Goal: Task Accomplishment & Management: Use online tool/utility

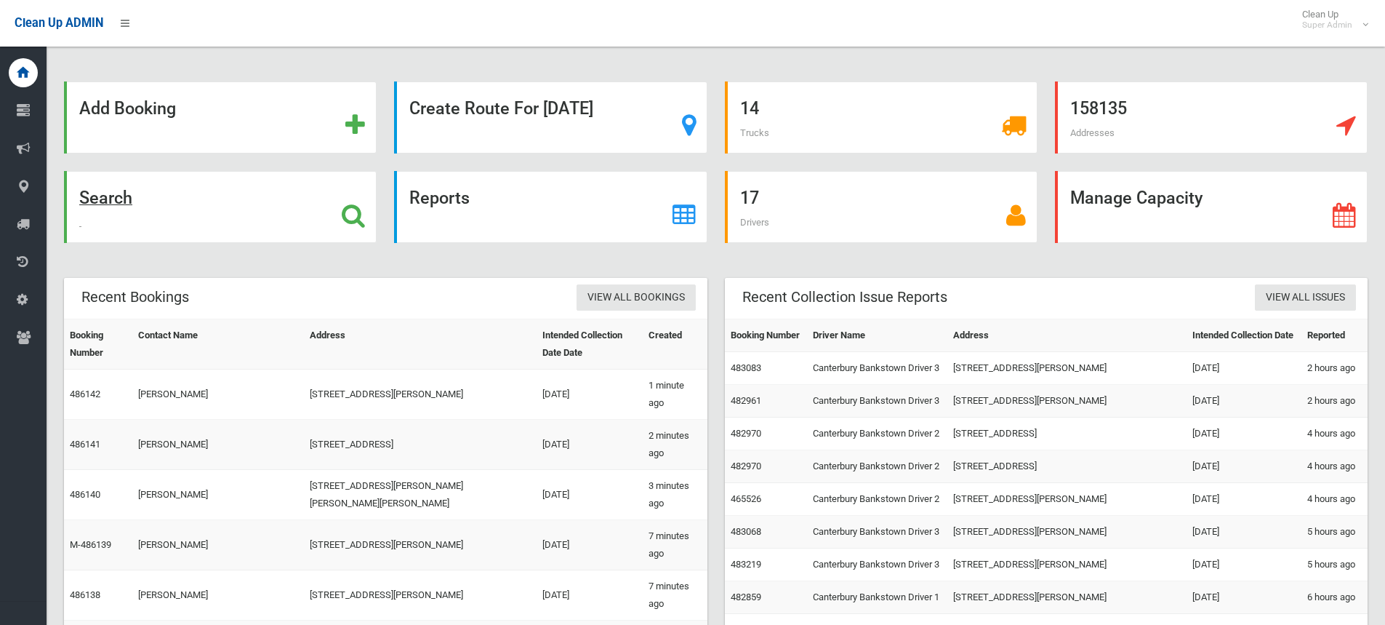
click at [361, 215] on icon at bounding box center [353, 215] width 23 height 25
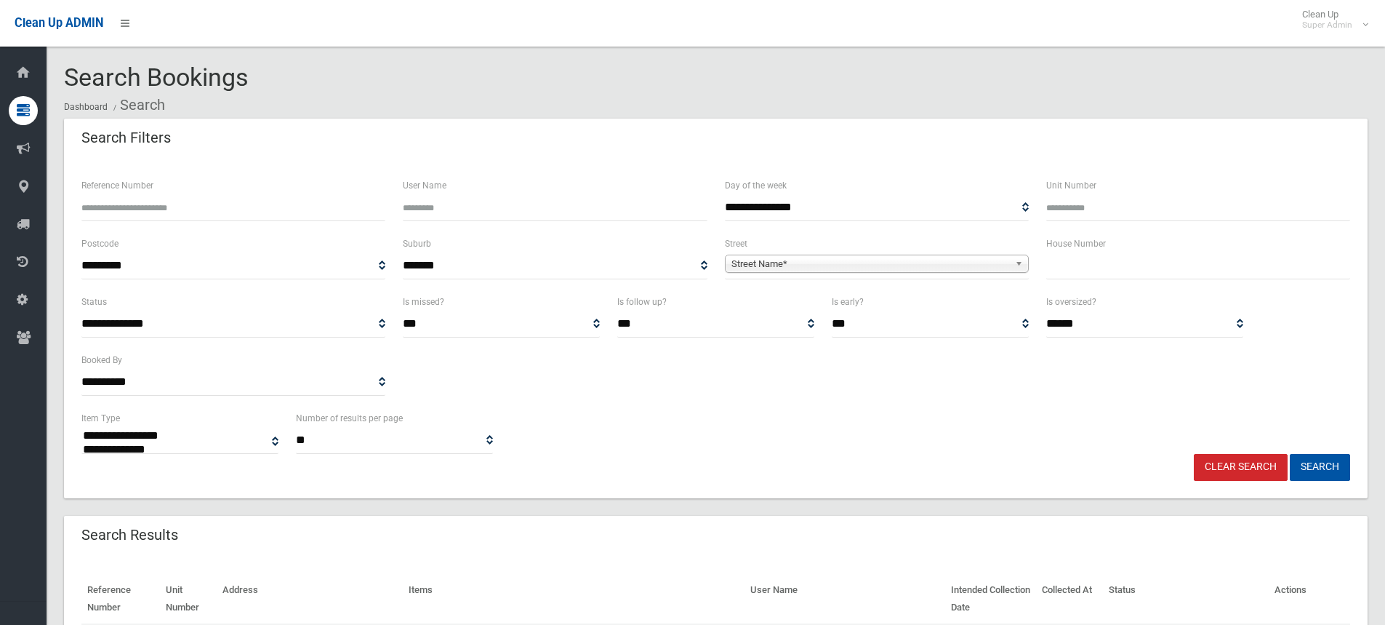
select select
click at [1142, 265] on input "text" at bounding box center [1198, 265] width 304 height 27
type input "**"
click at [791, 267] on span "Street Name*" at bounding box center [870, 263] width 278 height 17
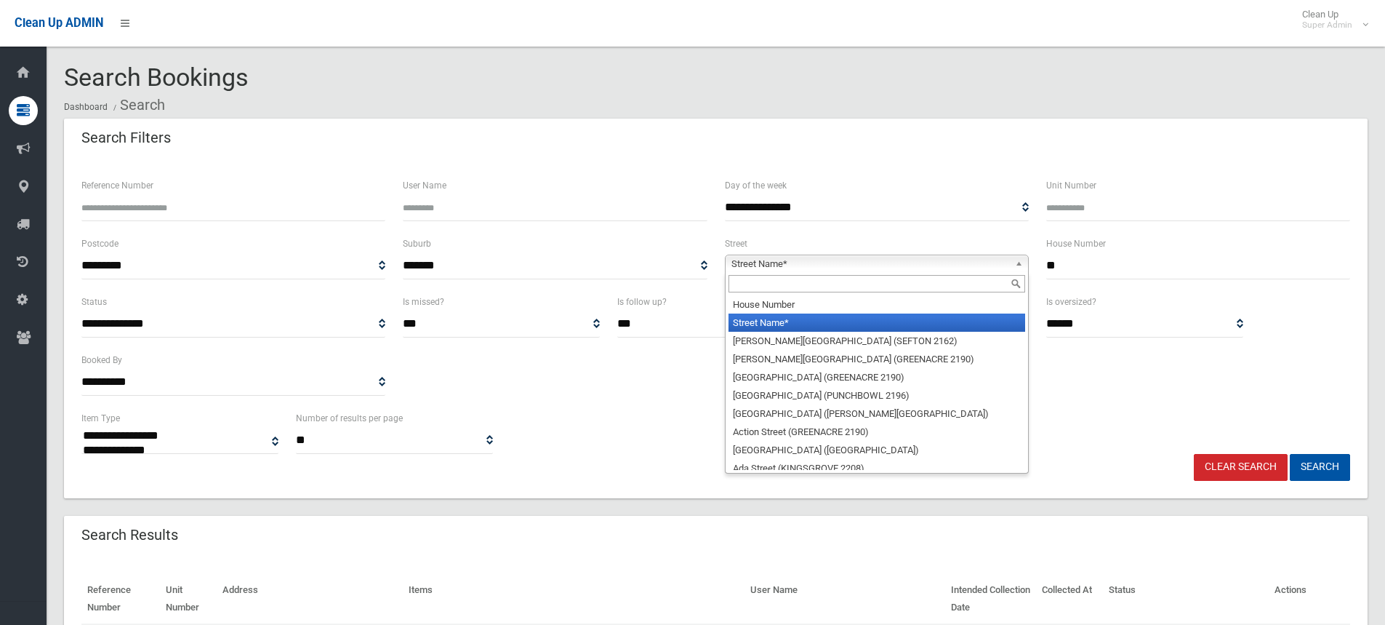
click at [772, 284] on input "text" at bounding box center [877, 283] width 297 height 17
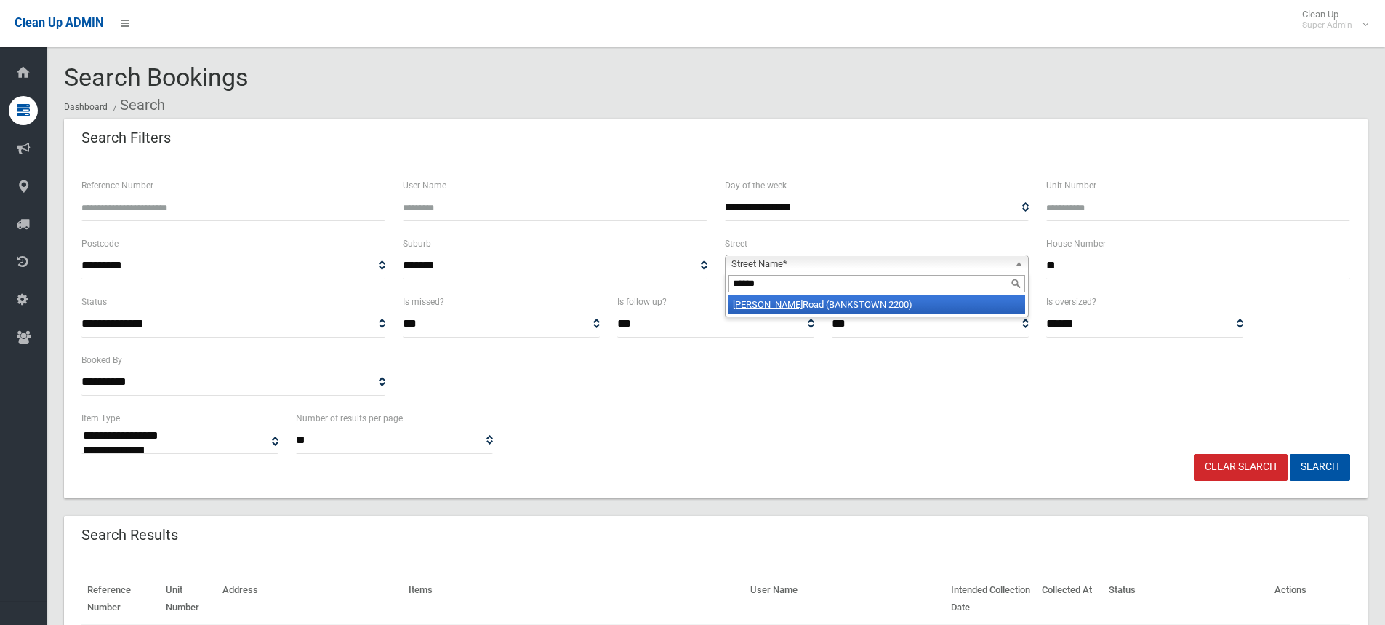
type input "******"
click at [802, 301] on li "[PERSON_NAME][GEOGRAPHIC_DATA] (BANKSTOWN 2200)" at bounding box center [877, 304] width 297 height 18
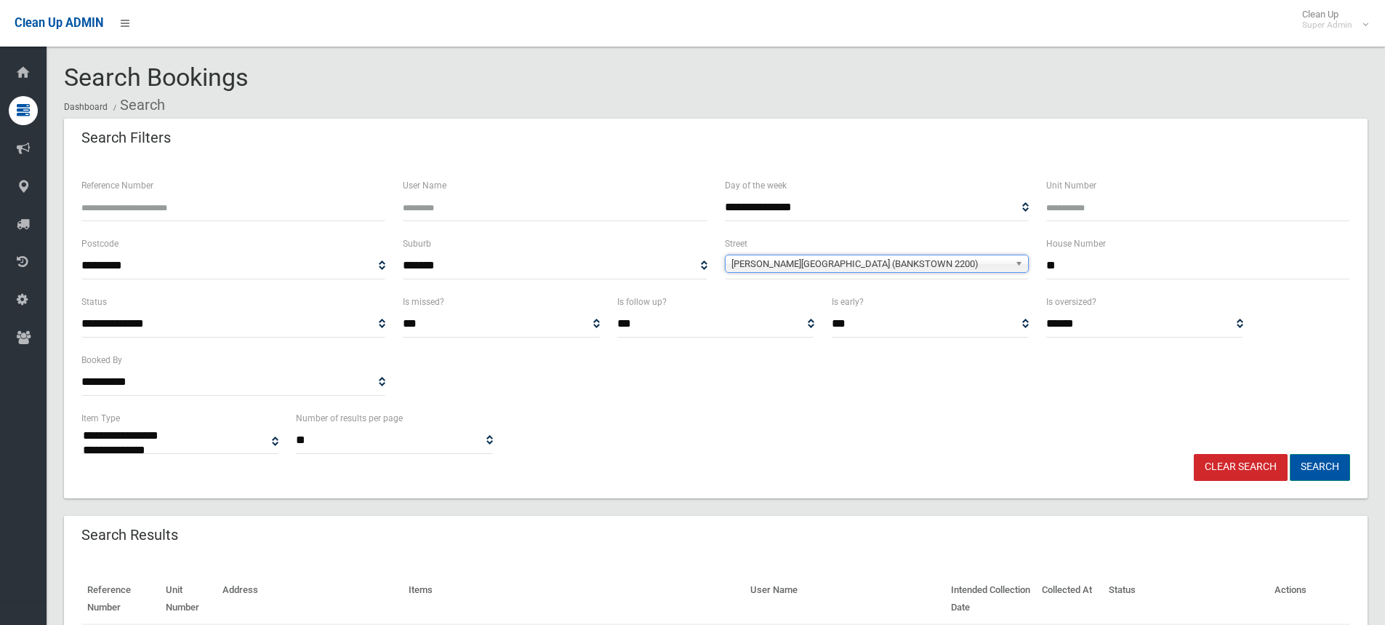
click at [1324, 455] on button "Search" at bounding box center [1320, 467] width 60 height 27
select select
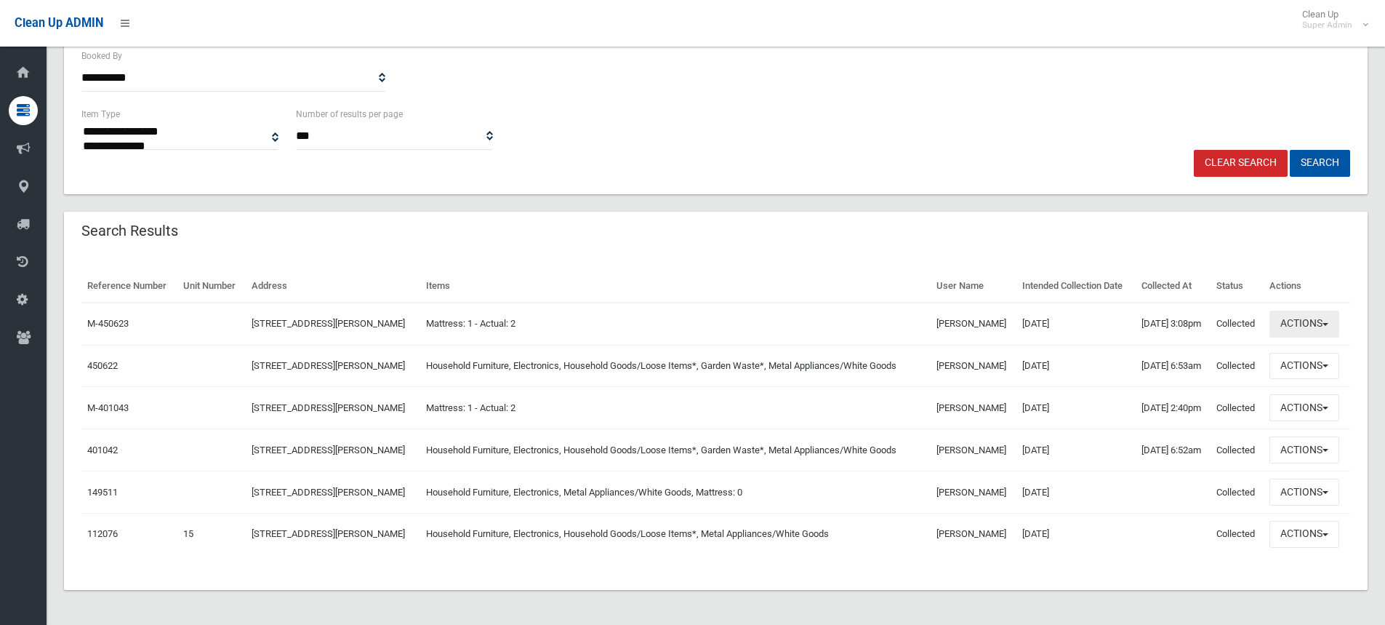
click at [1297, 310] on button "Actions" at bounding box center [1305, 323] width 70 height 27
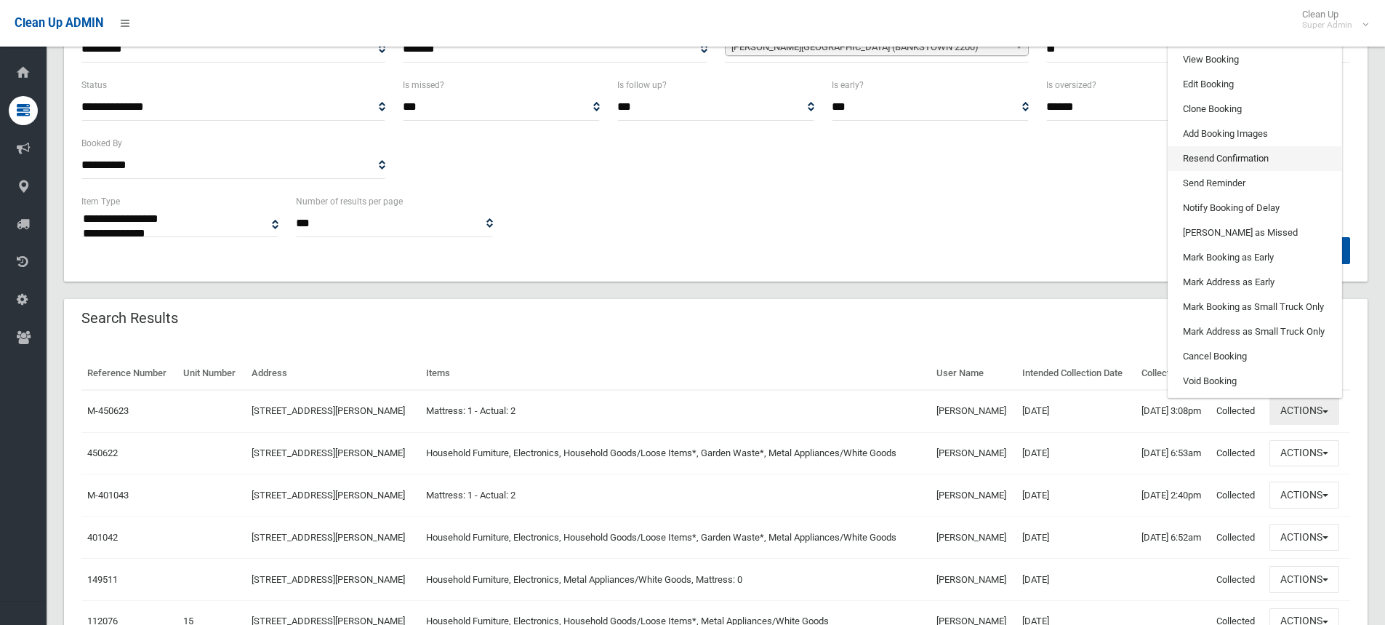
scroll to position [144, 0]
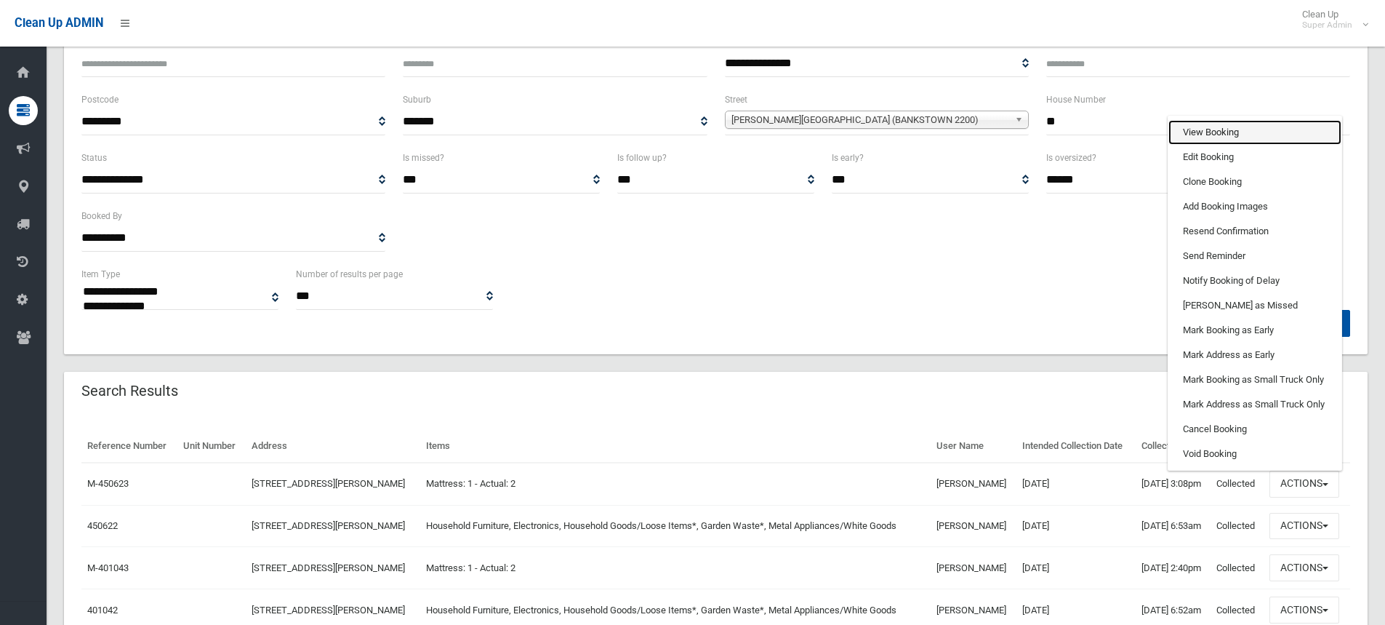
click at [1210, 145] on link "View Booking" at bounding box center [1254, 132] width 173 height 25
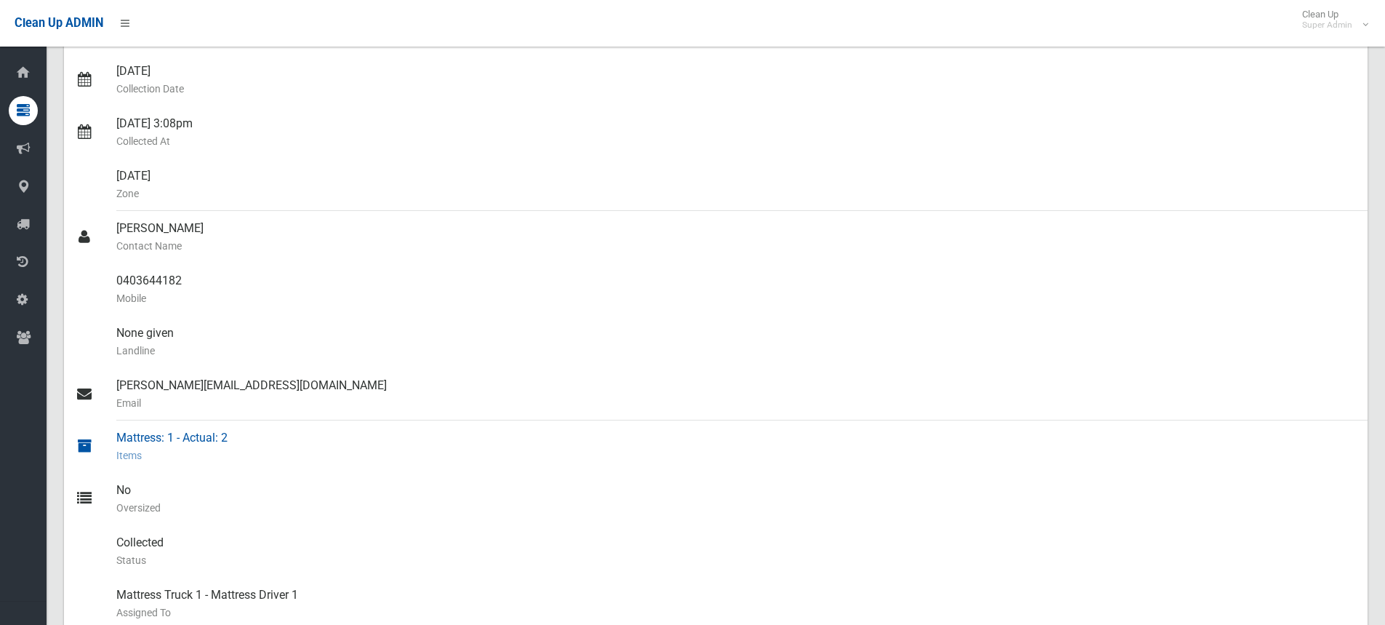
scroll to position [291, 0]
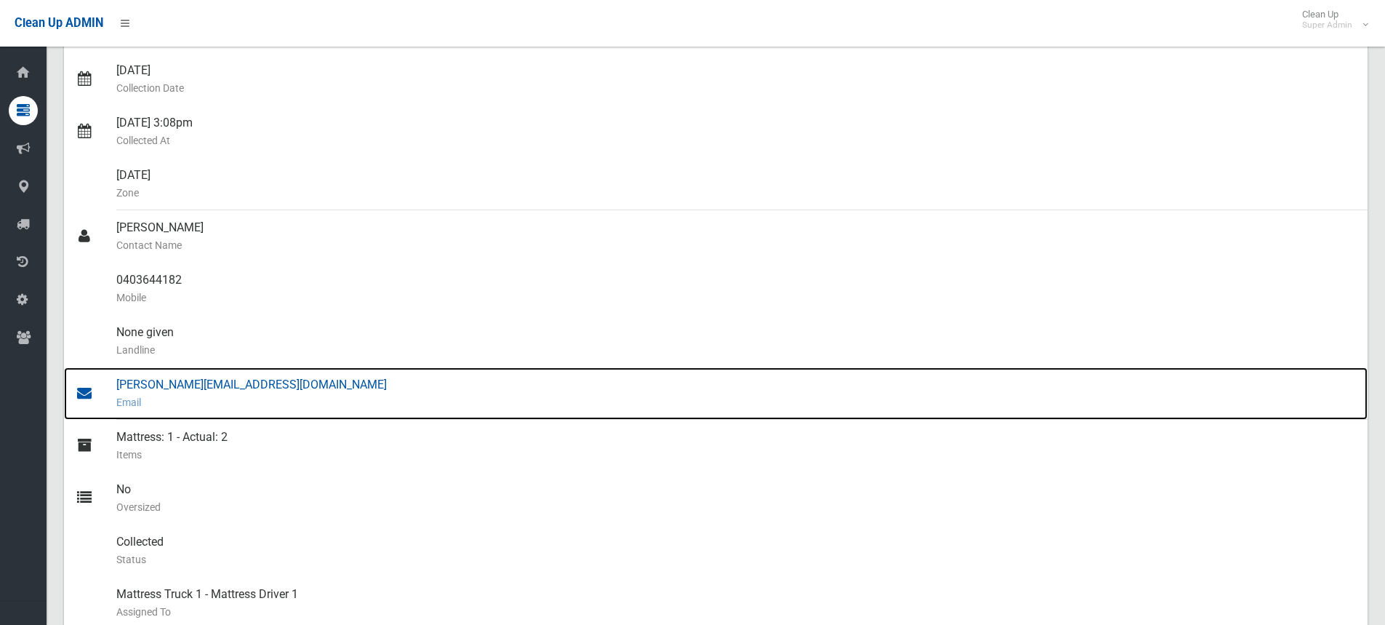
click at [164, 385] on div "[PERSON_NAME][EMAIL_ADDRESS][DOMAIN_NAME] Email" at bounding box center [736, 393] width 1240 height 52
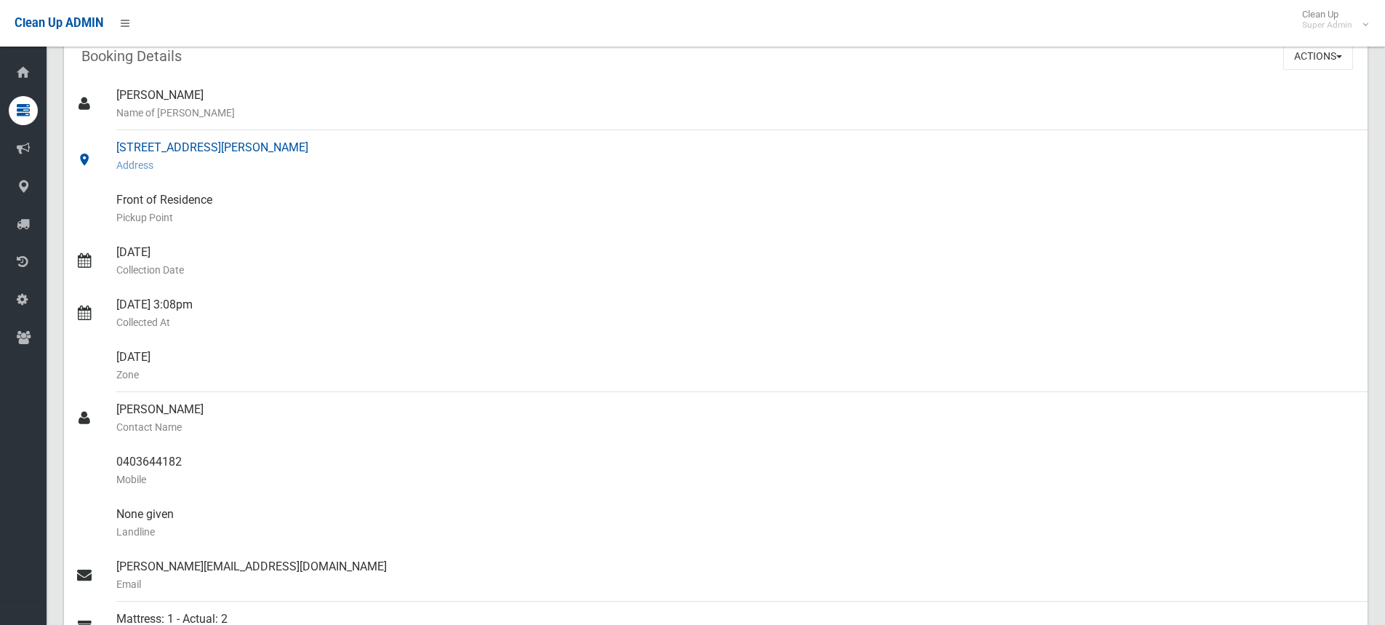
scroll to position [0, 0]
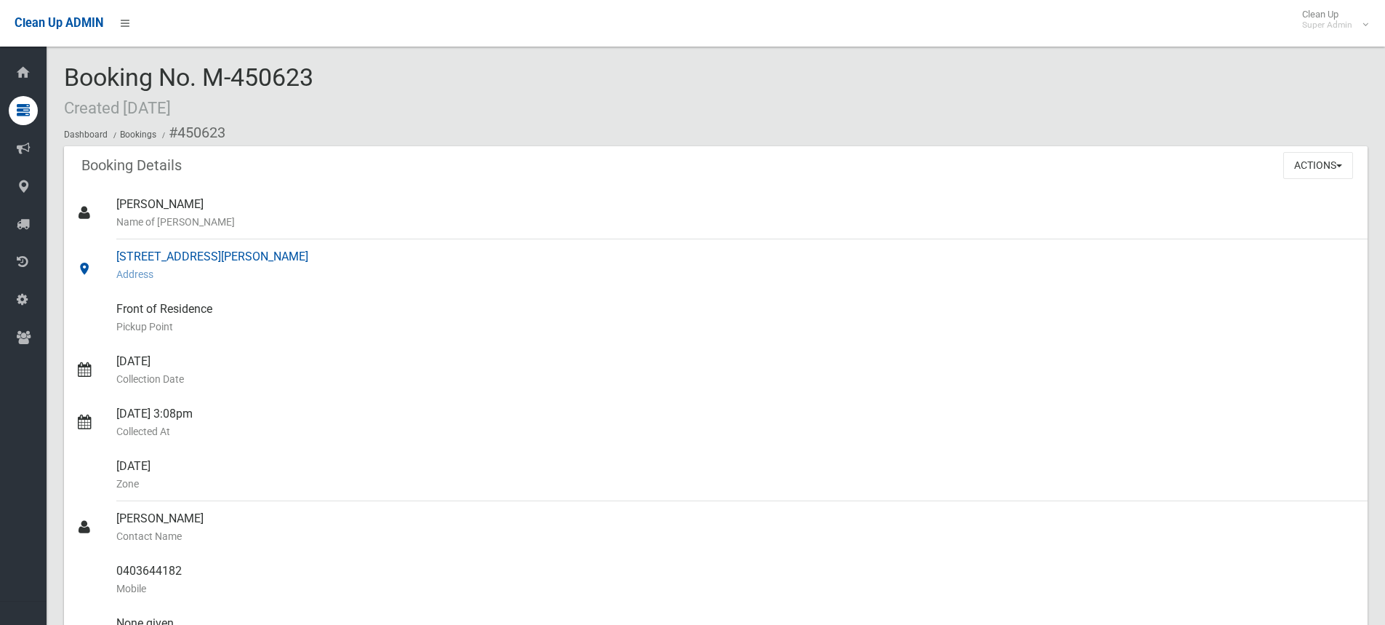
drag, startPoint x: 119, startPoint y: 256, endPoint x: 278, endPoint y: 257, distance: 159.2
click at [278, 257] on div "[STREET_ADDRESS][PERSON_NAME] Address" at bounding box center [736, 265] width 1240 height 52
copy div "42 Conway Road, BANKSTOWN"
click at [460, 76] on div "Booking No. M-450623 Created 11/03/2025 Dashboard Bookings #450623" at bounding box center [716, 105] width 1304 height 82
